Goal: Navigation & Orientation: Find specific page/section

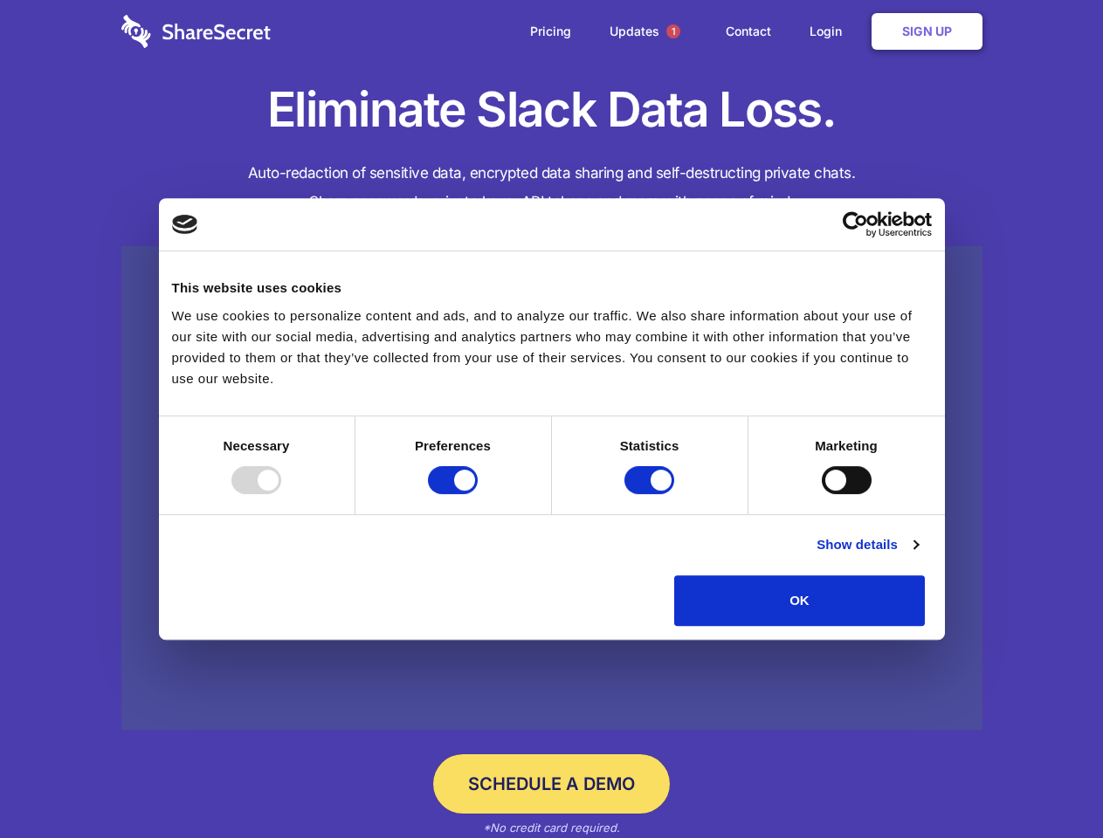
click at [281, 494] on div at bounding box center [256, 480] width 50 height 28
click at [477, 494] on input "Preferences" at bounding box center [453, 480] width 50 height 28
checkbox input "false"
click at [651, 494] on input "Statistics" at bounding box center [649, 480] width 50 height 28
checkbox input "false"
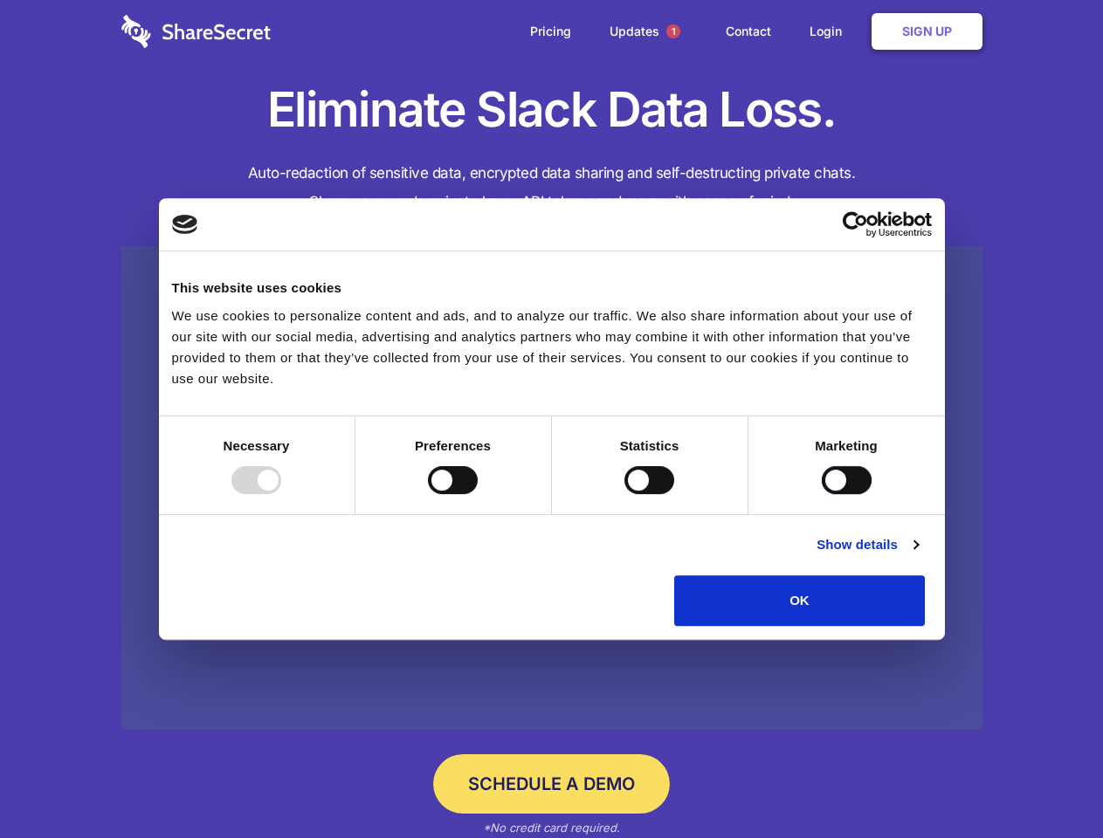
click at [821, 494] on input "Marketing" at bounding box center [846, 480] width 50 height 28
checkbox input "true"
click at [917, 555] on link "Show details" at bounding box center [866, 544] width 101 height 21
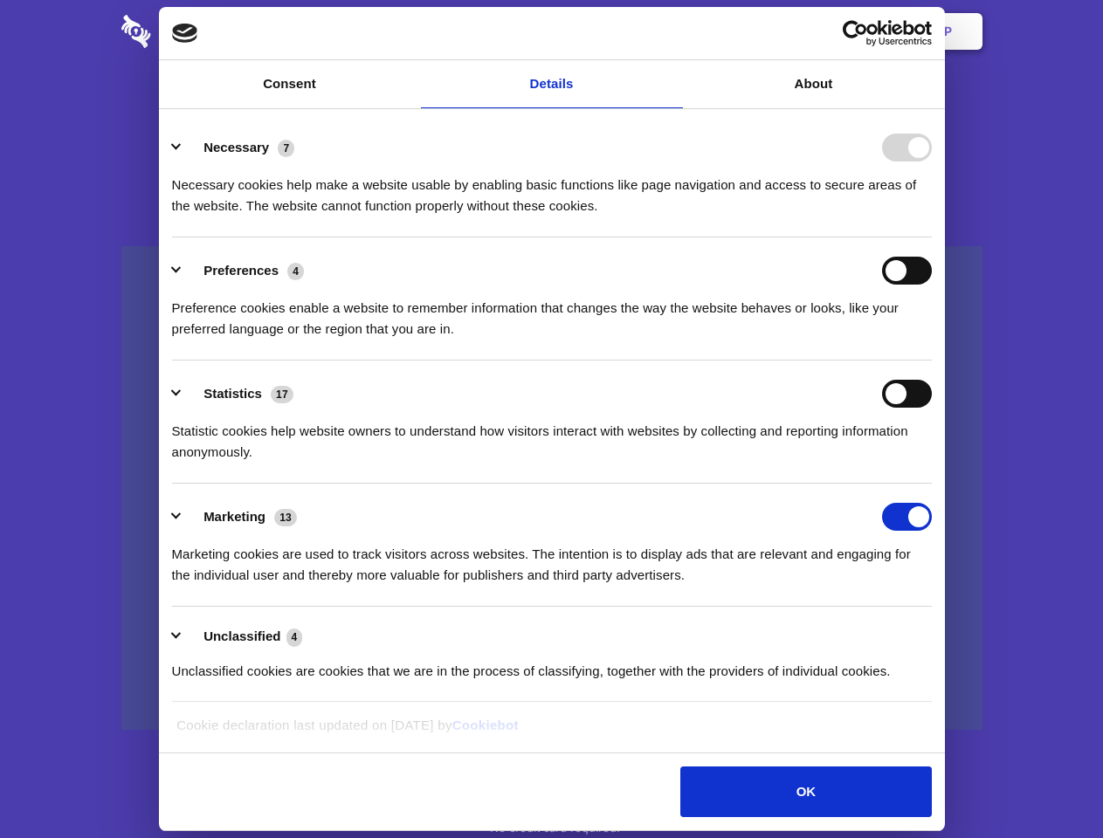
click at [931, 237] on li "Necessary 7 Necessary cookies help make a website usable by enabling basic func…" at bounding box center [551, 175] width 759 height 123
click at [672, 31] on span "1" at bounding box center [673, 31] width 14 height 14
